Goal: Task Accomplishment & Management: Use online tool/utility

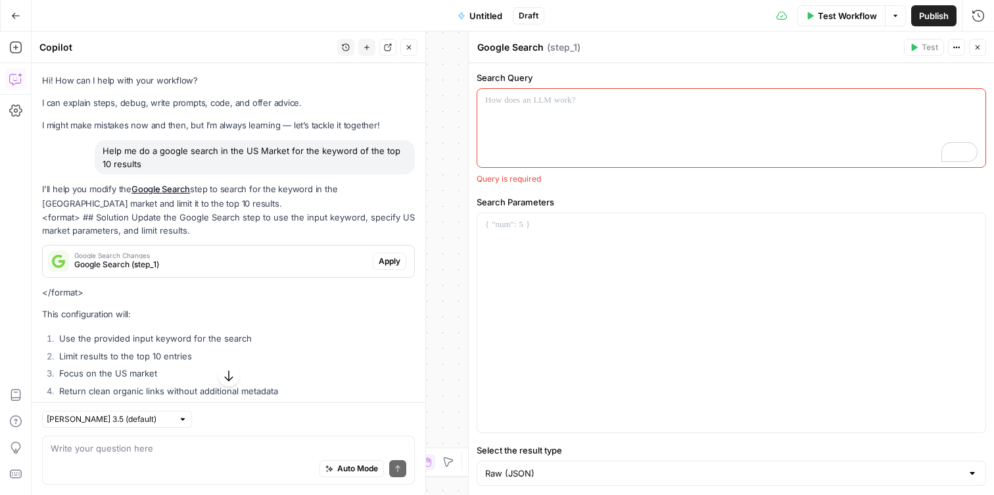
click at [13, 18] on icon "button" at bounding box center [15, 15] width 9 height 9
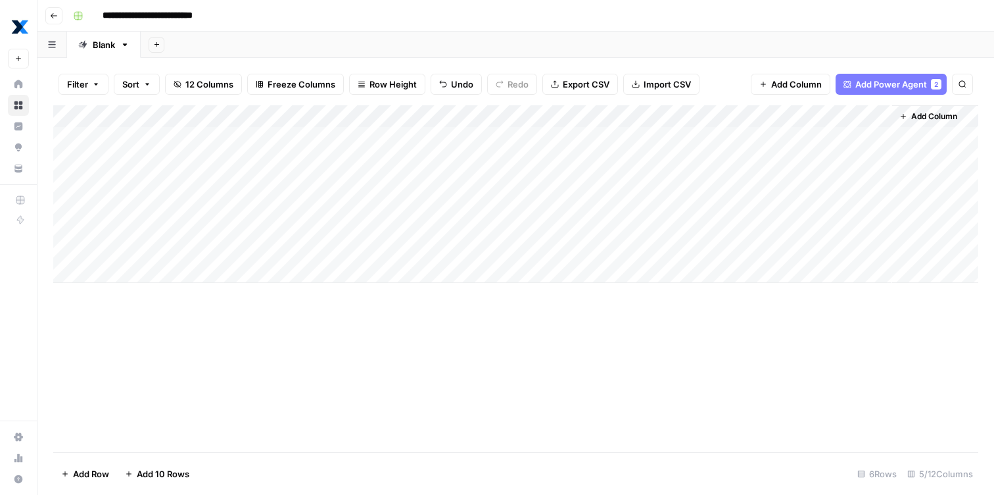
click at [798, 137] on div "Add Column" at bounding box center [515, 194] width 925 height 178
click at [879, 141] on div "Add Column" at bounding box center [515, 194] width 925 height 178
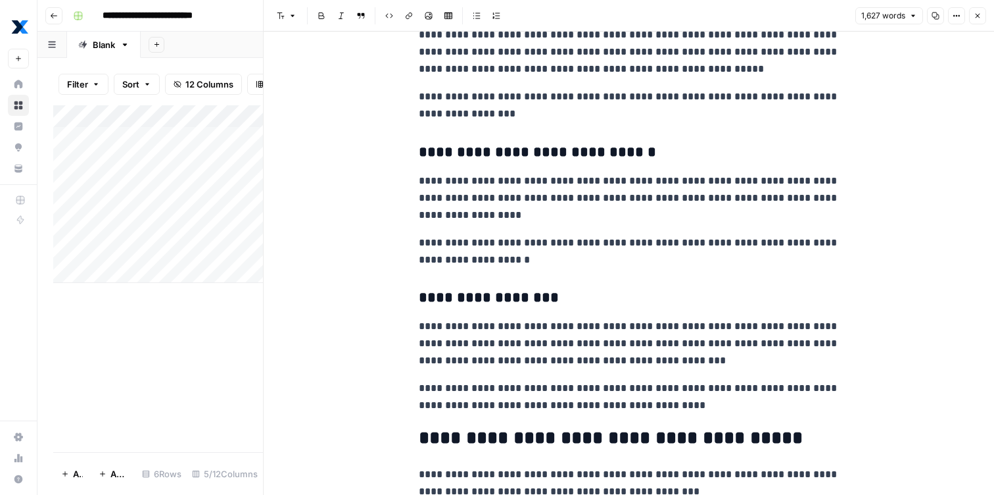
scroll to position [3533, 0]
